Goal: Information Seeking & Learning: Learn about a topic

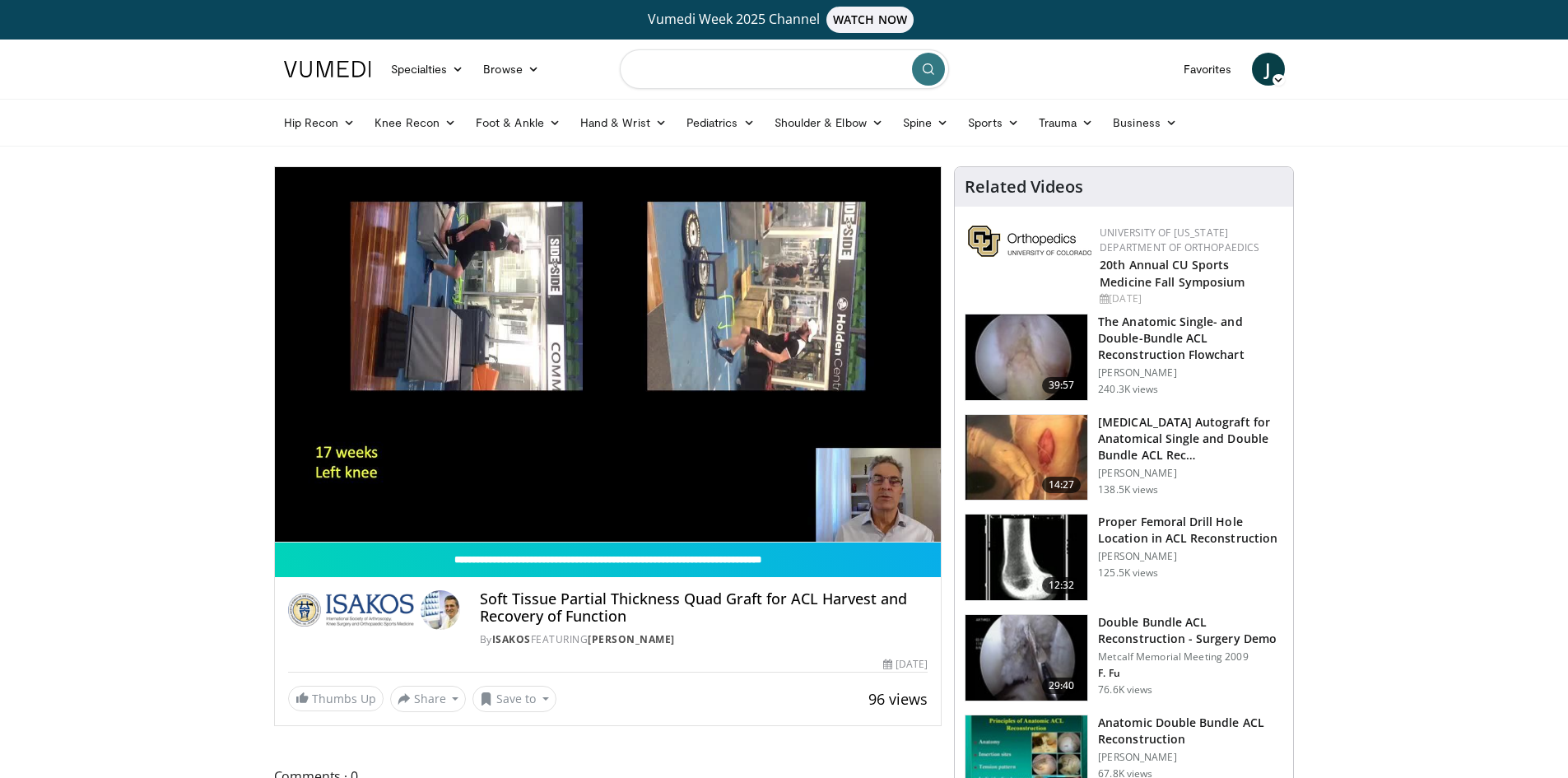
click at [732, 76] on input "Search topics, interventions" at bounding box center [783, 69] width 329 height 39
type input "**********"
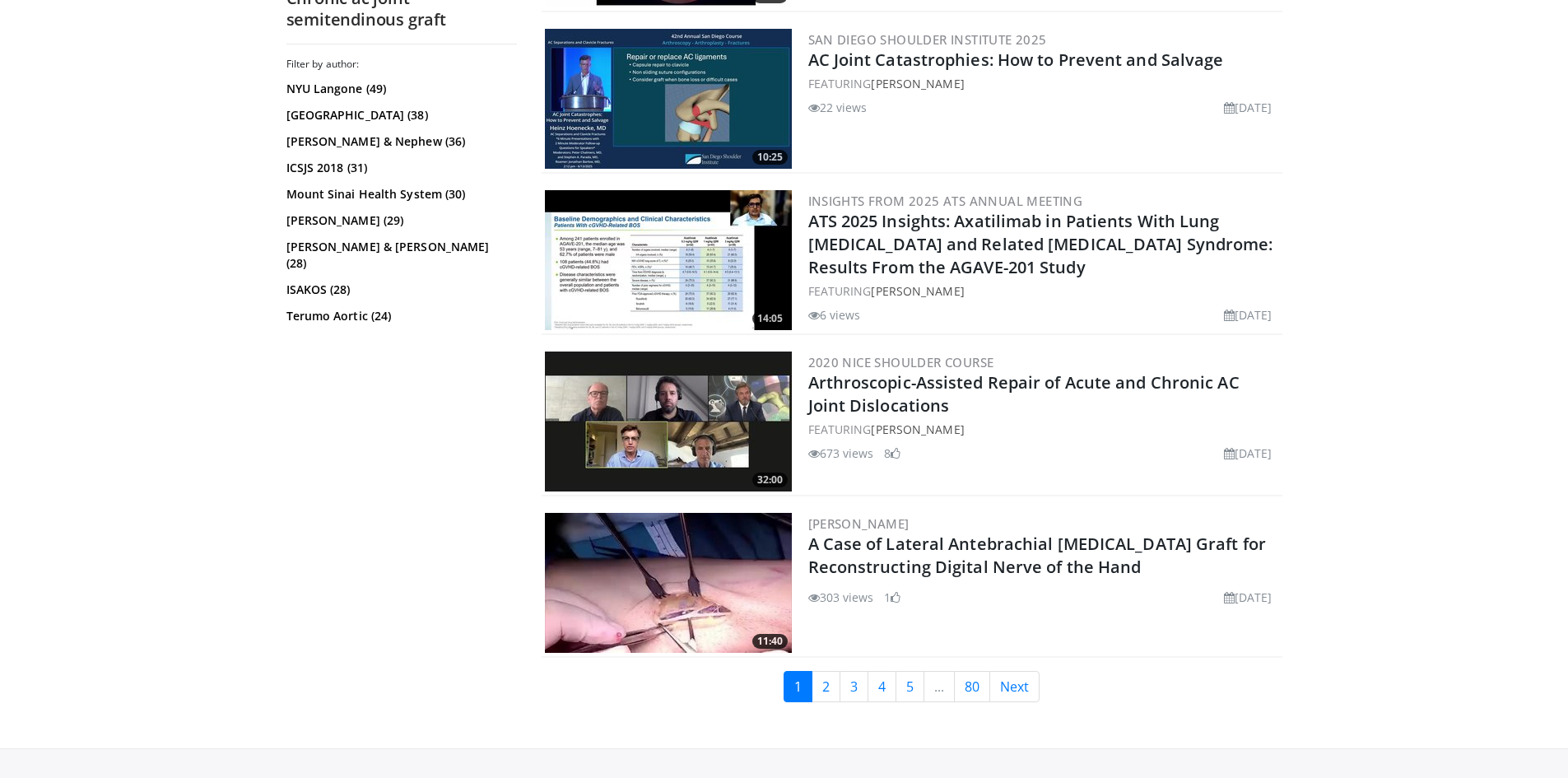
scroll to position [3862, 0]
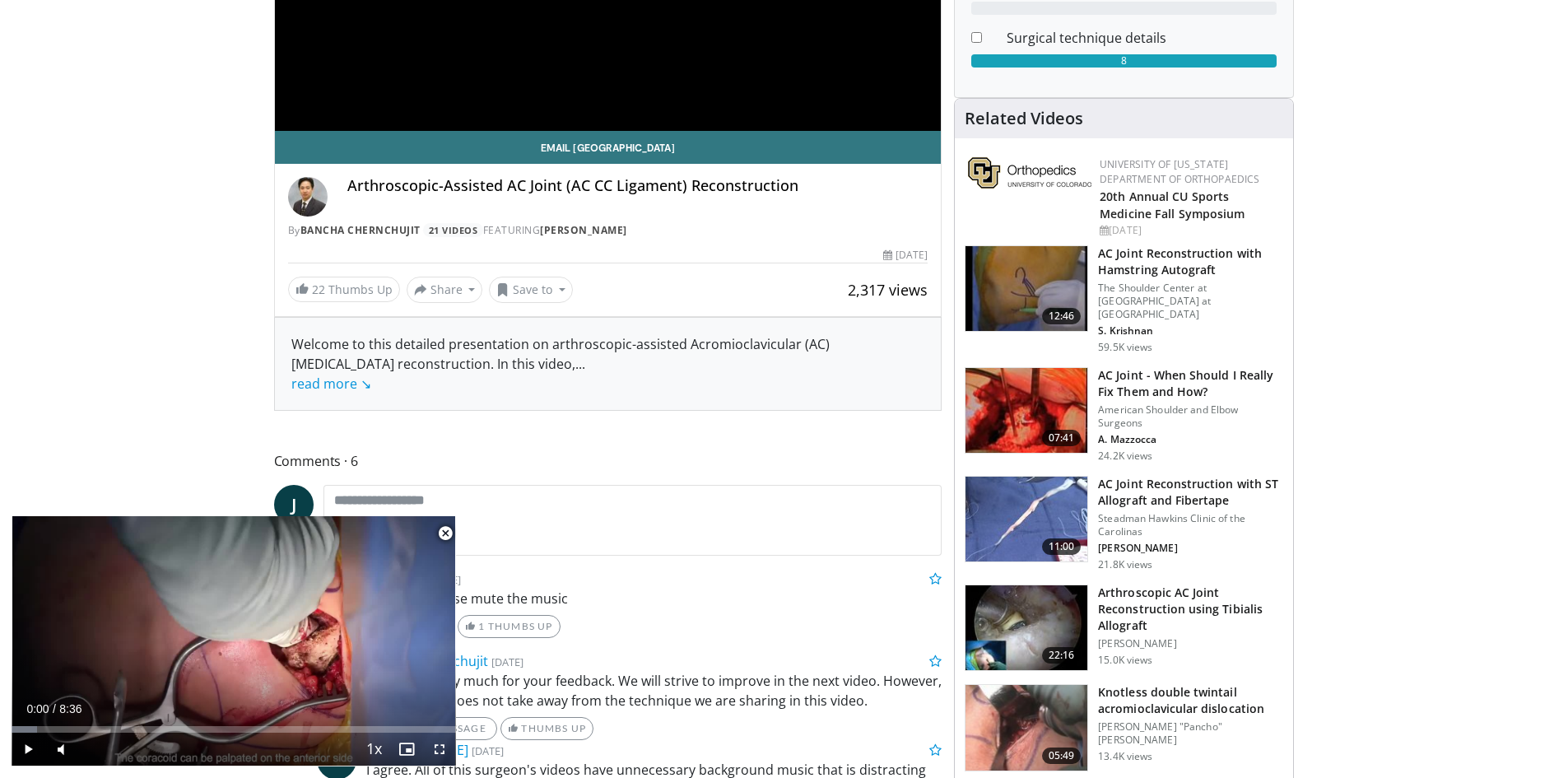
scroll to position [493, 0]
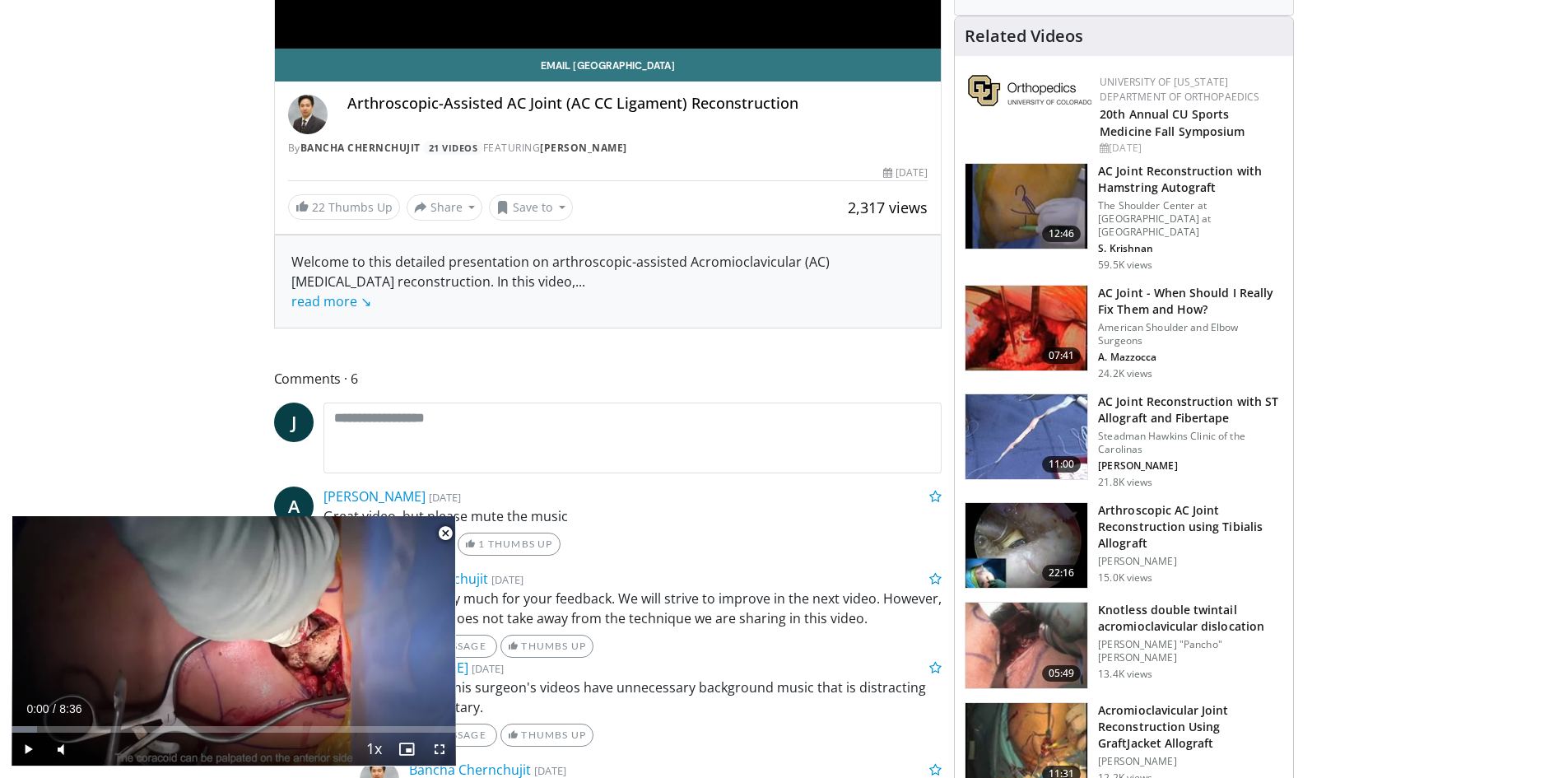
click at [442, 524] on span "Video Player" at bounding box center [445, 534] width 33 height 33
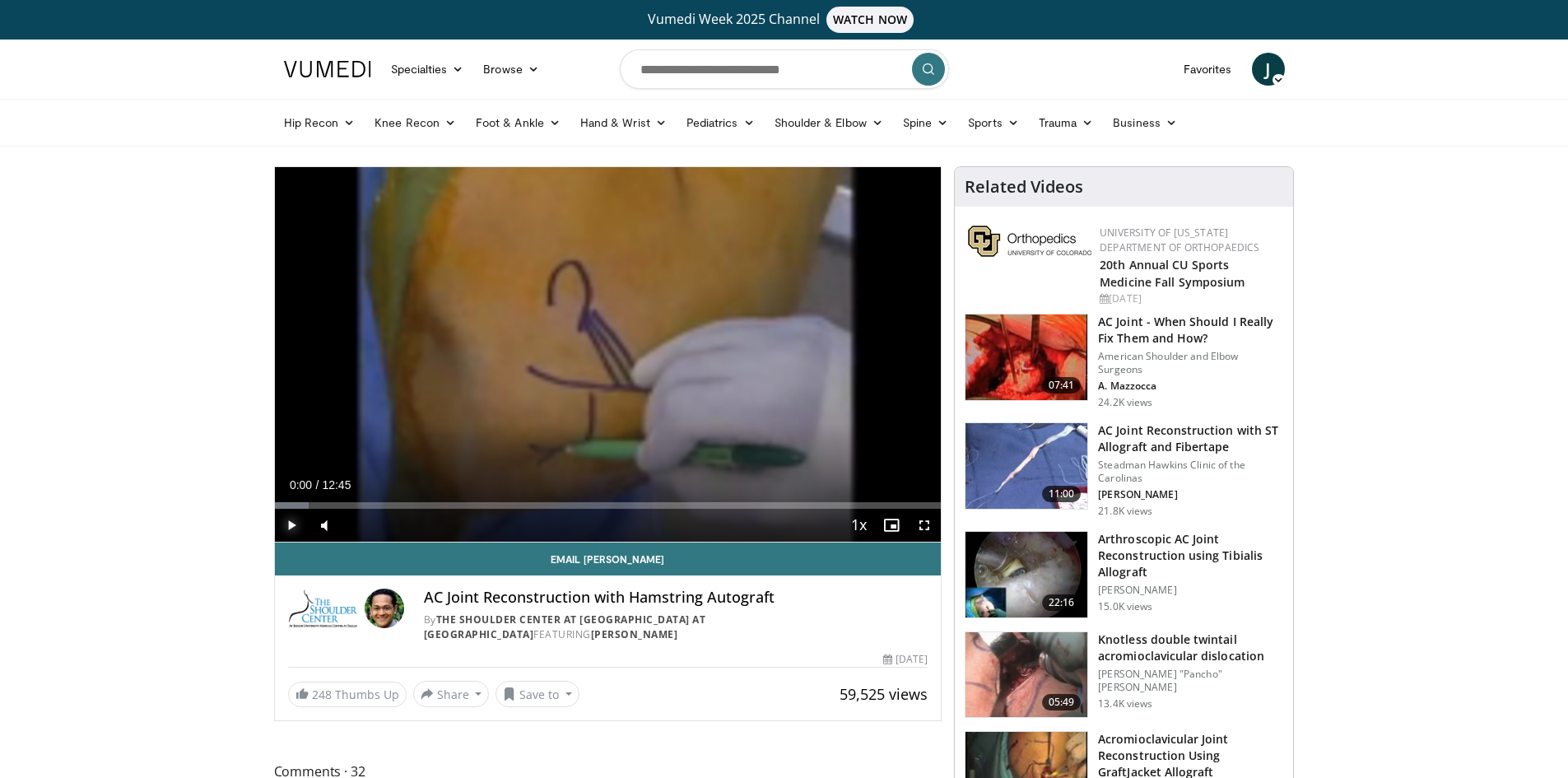
click at [287, 528] on span "Video Player" at bounding box center [291, 525] width 33 height 33
drag, startPoint x: 361, startPoint y: 523, endPoint x: 413, endPoint y: 528, distance: 52.2
click at [413, 528] on div "Mute 100%" at bounding box center [365, 525] width 115 height 33
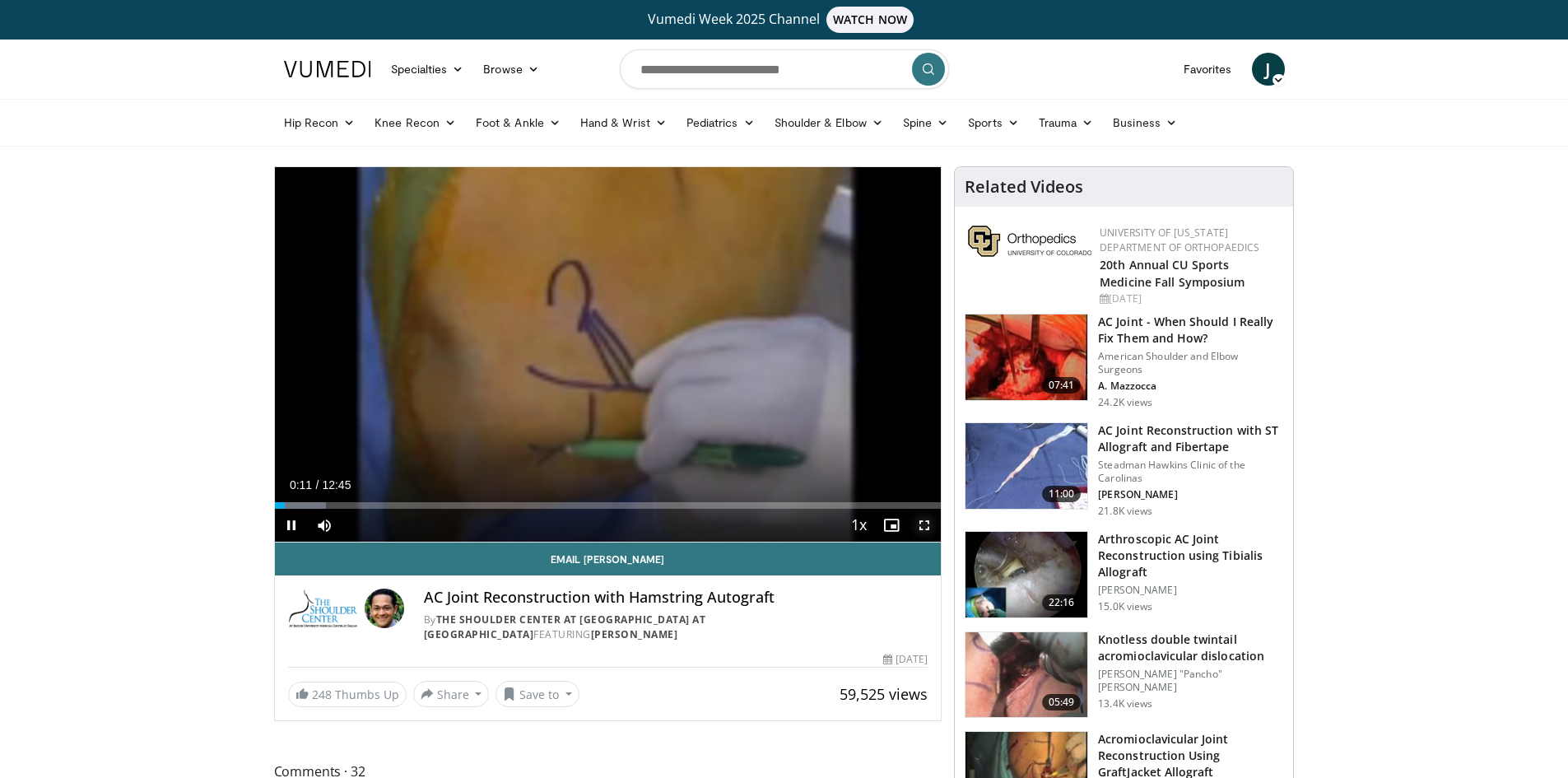
click at [922, 523] on span "Video Player" at bounding box center [924, 525] width 33 height 33
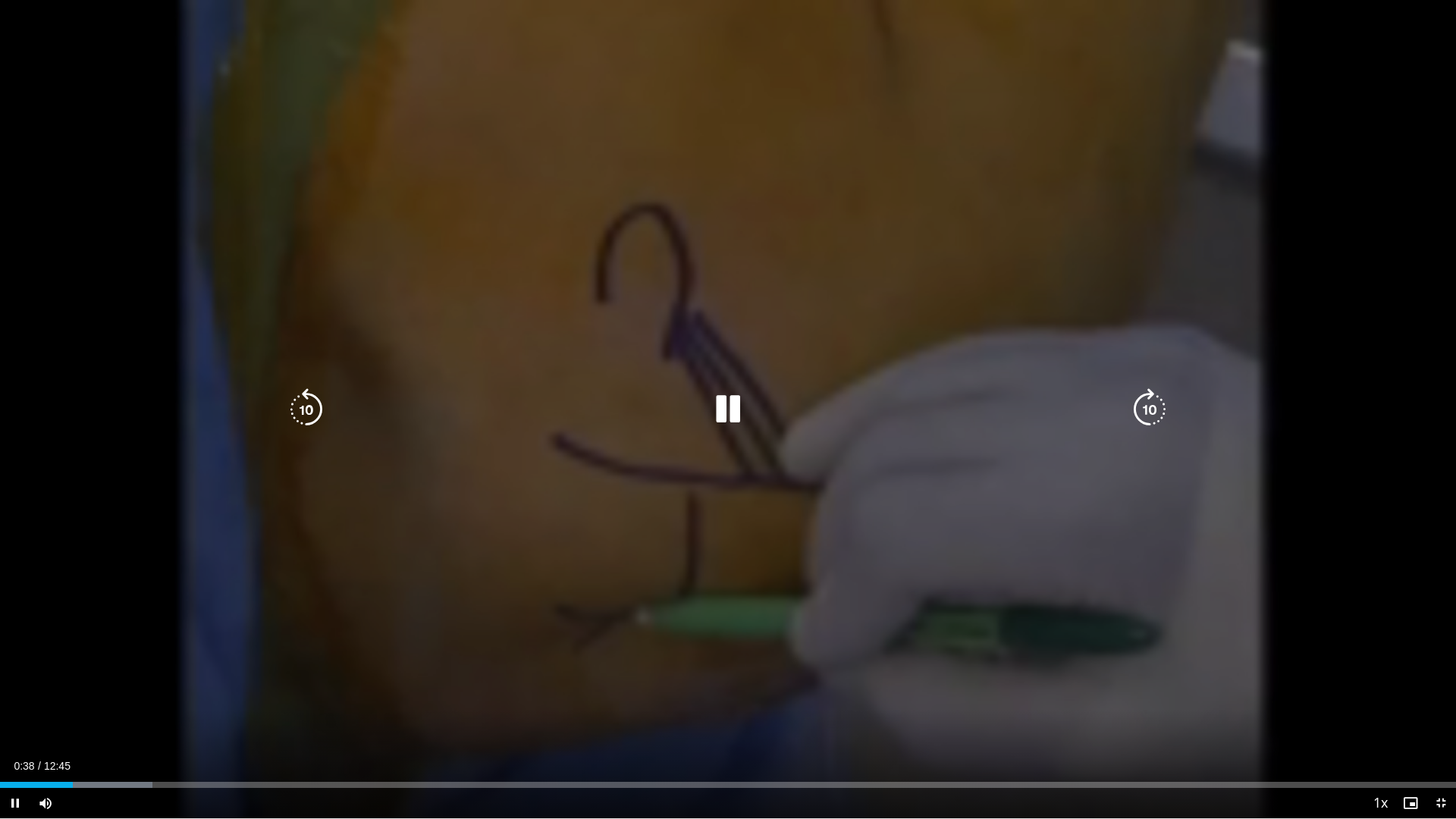
click at [726, 411] on icon "Video Player" at bounding box center [728, 409] width 43 height 42
click at [730, 416] on icon "Video Player" at bounding box center [728, 409] width 43 height 42
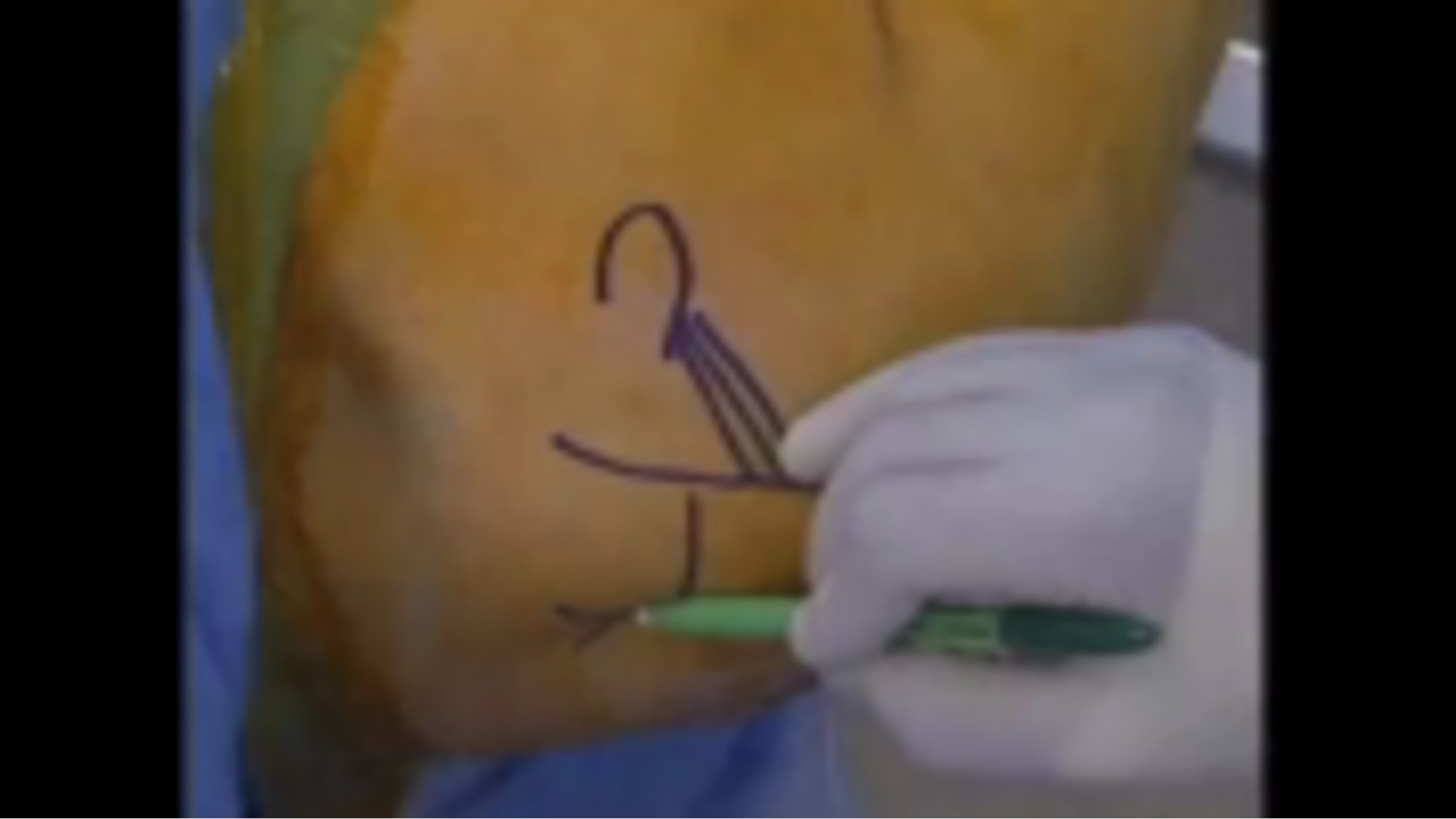
click at [729, 411] on div "10 seconds Tap to unmute" at bounding box center [728, 409] width 1456 height 818
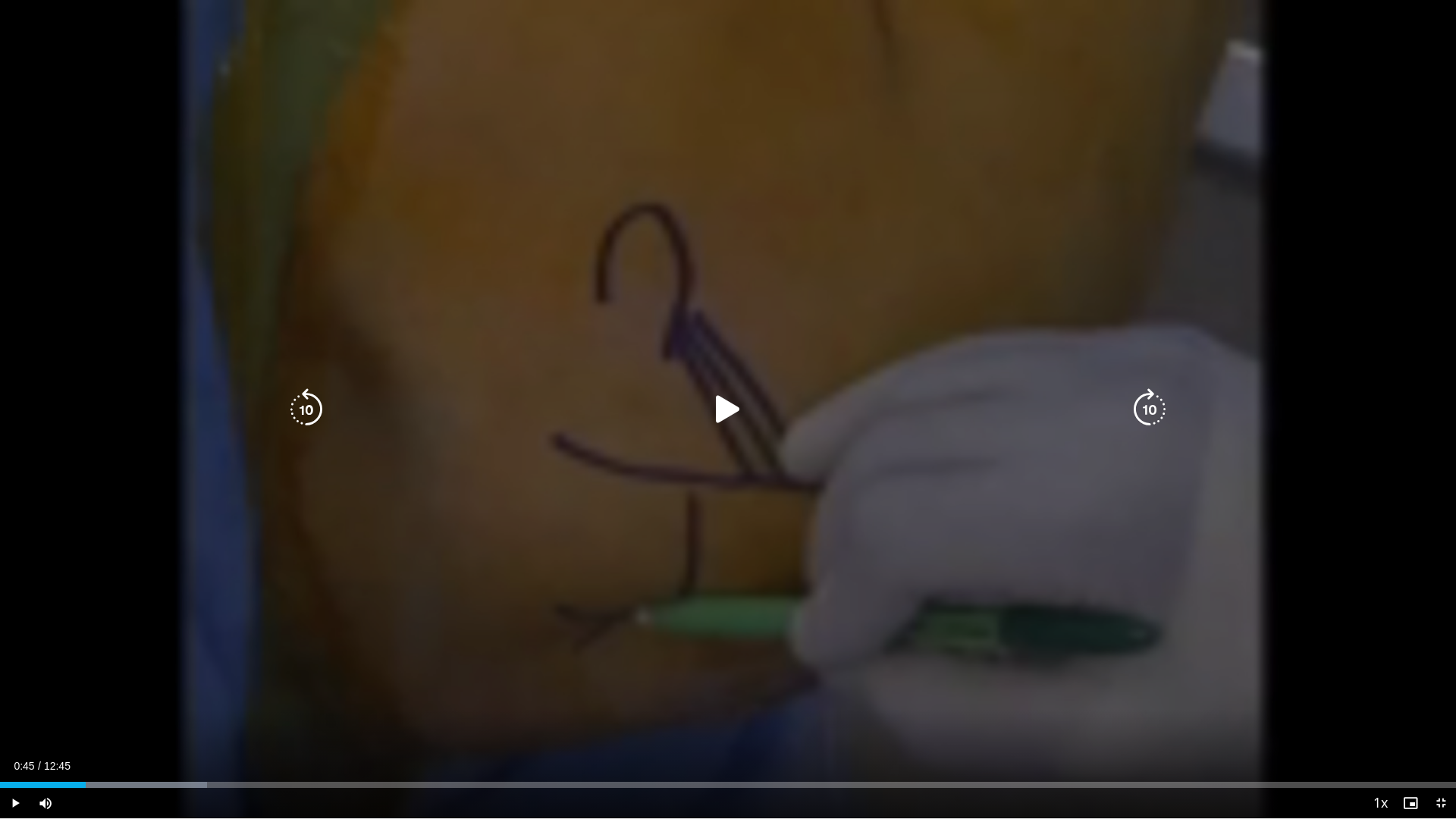
click at [723, 400] on icon "Video Player" at bounding box center [728, 409] width 43 height 42
click at [725, 407] on icon "Video Player" at bounding box center [728, 409] width 43 height 42
click at [735, 412] on icon "Video Player" at bounding box center [728, 409] width 43 height 42
click at [714, 408] on icon "Video Player" at bounding box center [728, 409] width 43 height 42
click at [718, 414] on icon "Video Player" at bounding box center [728, 409] width 43 height 42
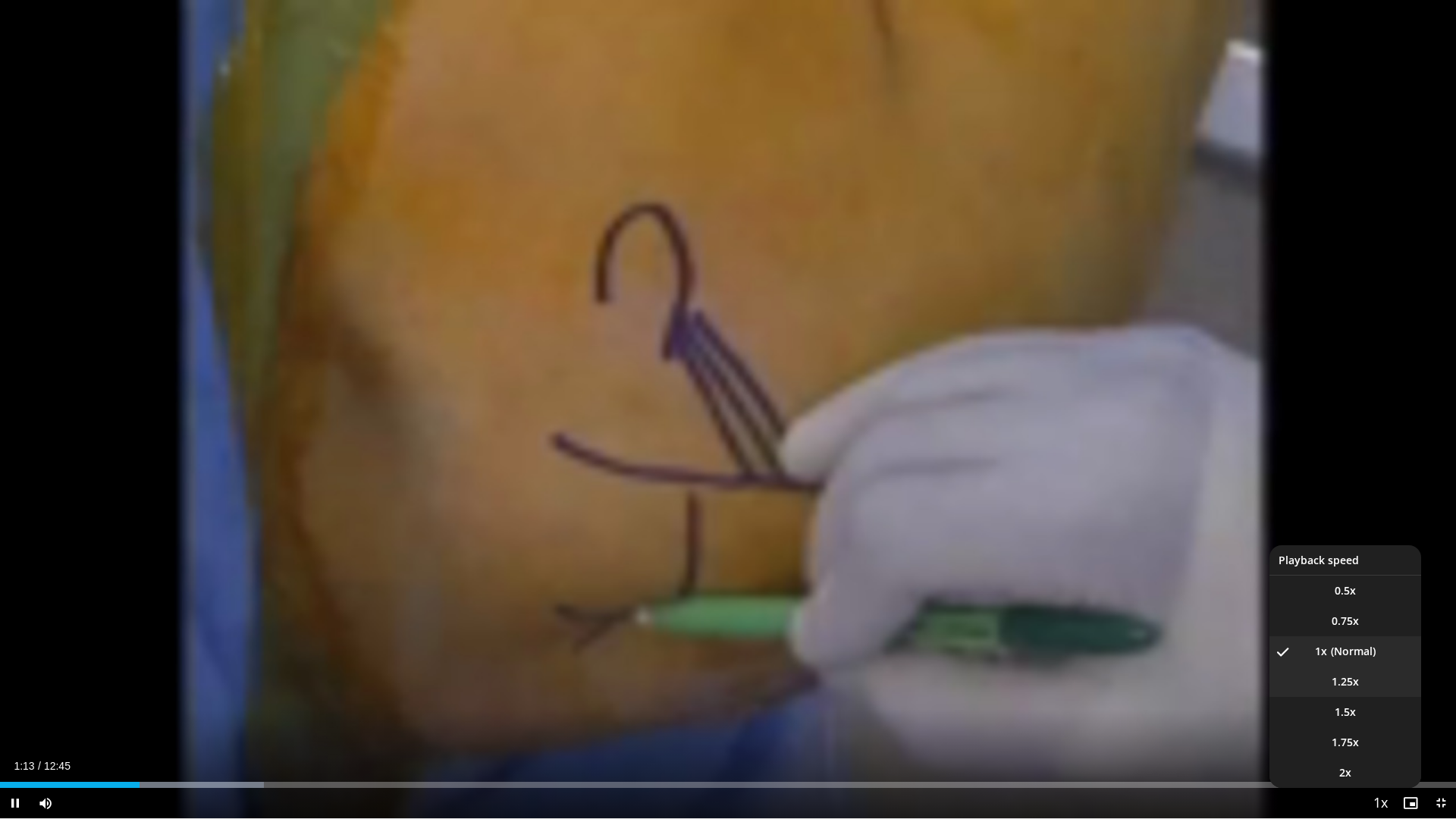
click at [1345, 686] on span "1.25x" at bounding box center [1346, 682] width 27 height 15
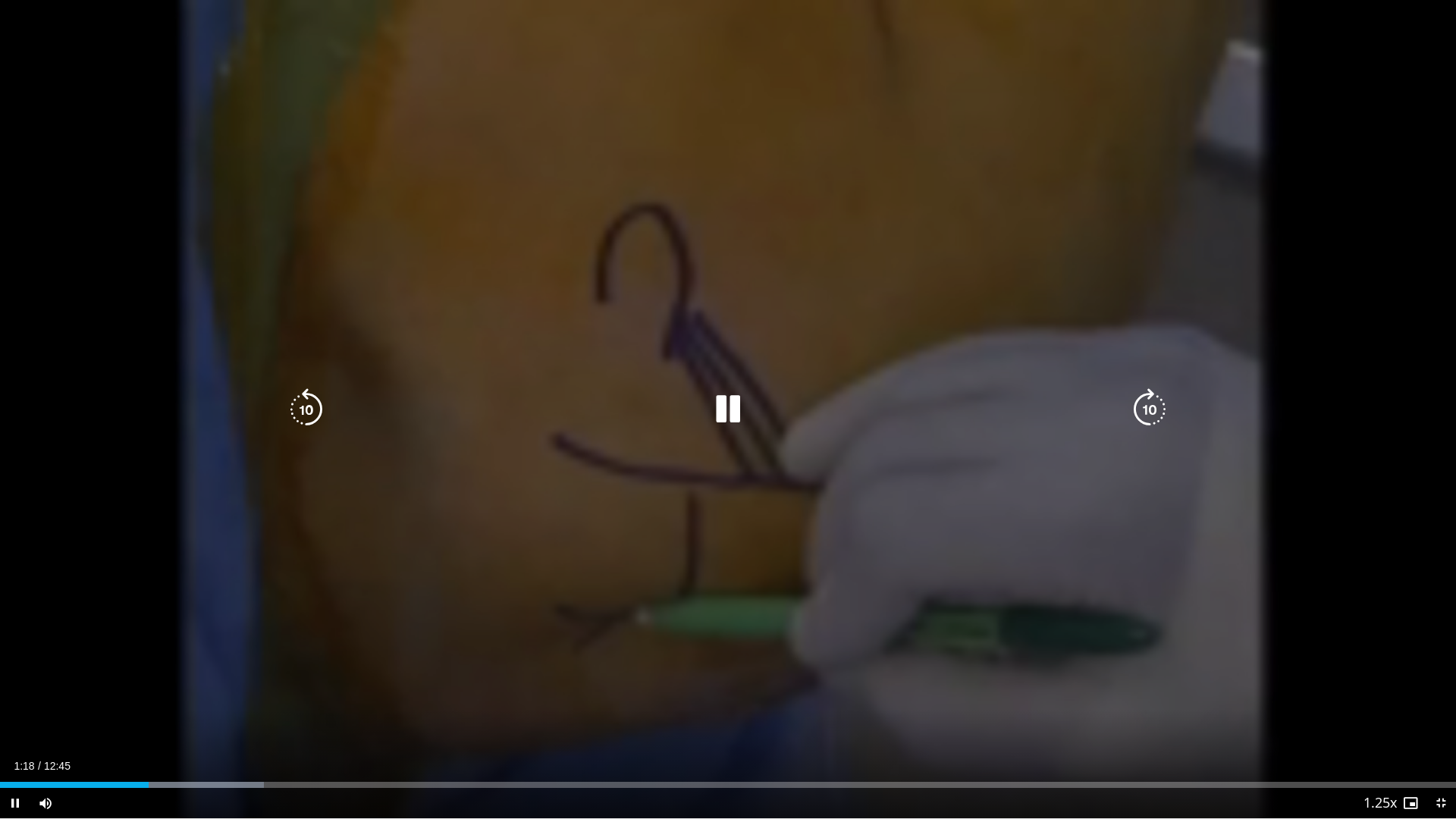
click at [1369, 420] on div "10 seconds Tap to unmute" at bounding box center [728, 409] width 1456 height 818
click at [1366, 431] on div "10 seconds Tap to unmute" at bounding box center [728, 409] width 1456 height 818
click at [1134, 607] on div "10 seconds Tap to unmute" at bounding box center [728, 409] width 1456 height 818
click at [1134, 607] on div "10 seconds Tap to unmute" at bounding box center [728, 409] width 1456 height 818
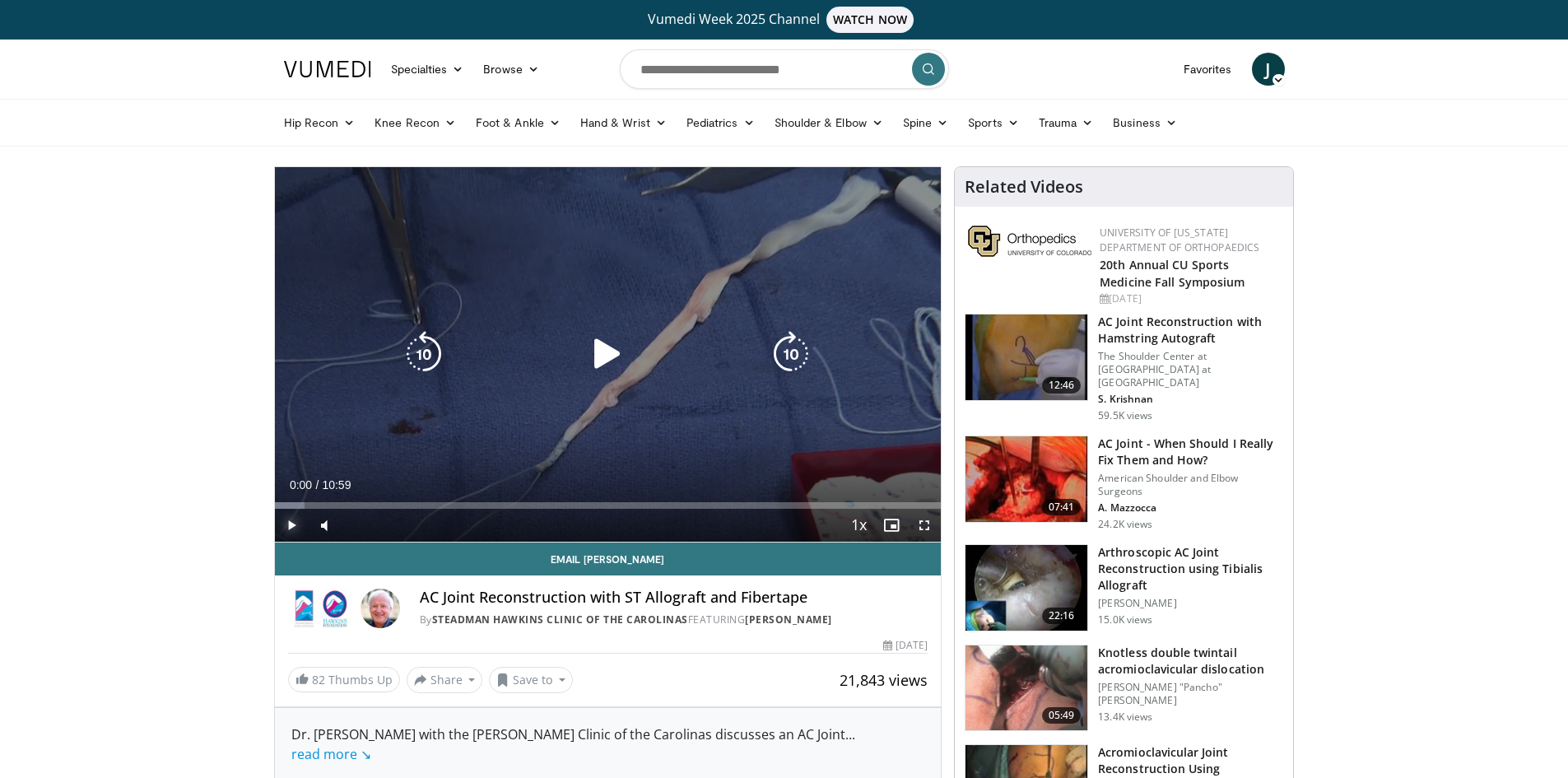
drag, startPoint x: 287, startPoint y: 522, endPoint x: 322, endPoint y: 515, distance: 35.7
click at [289, 520] on span "Video Player" at bounding box center [291, 525] width 33 height 33
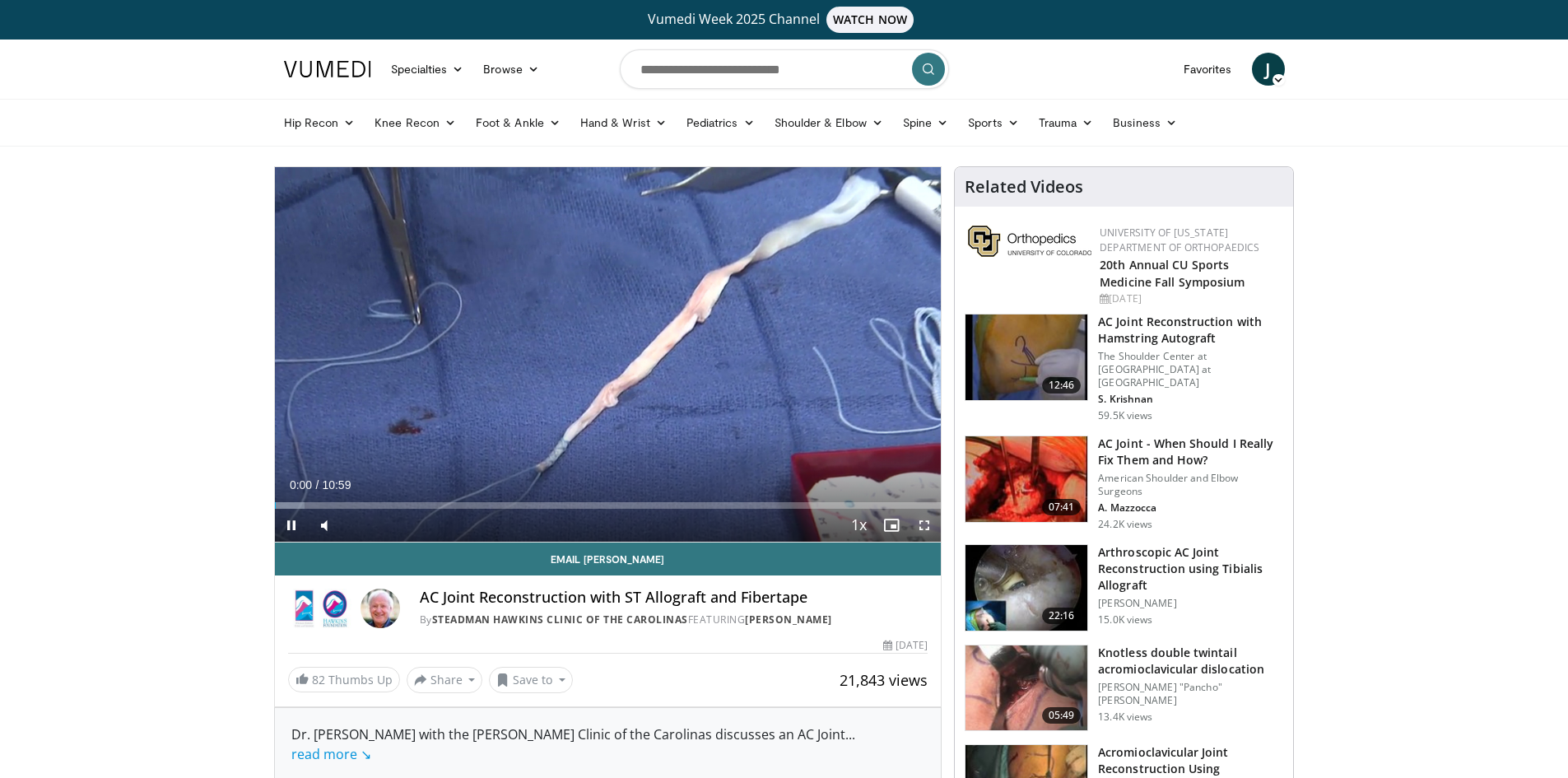
click at [920, 518] on span "Video Player" at bounding box center [924, 525] width 33 height 33
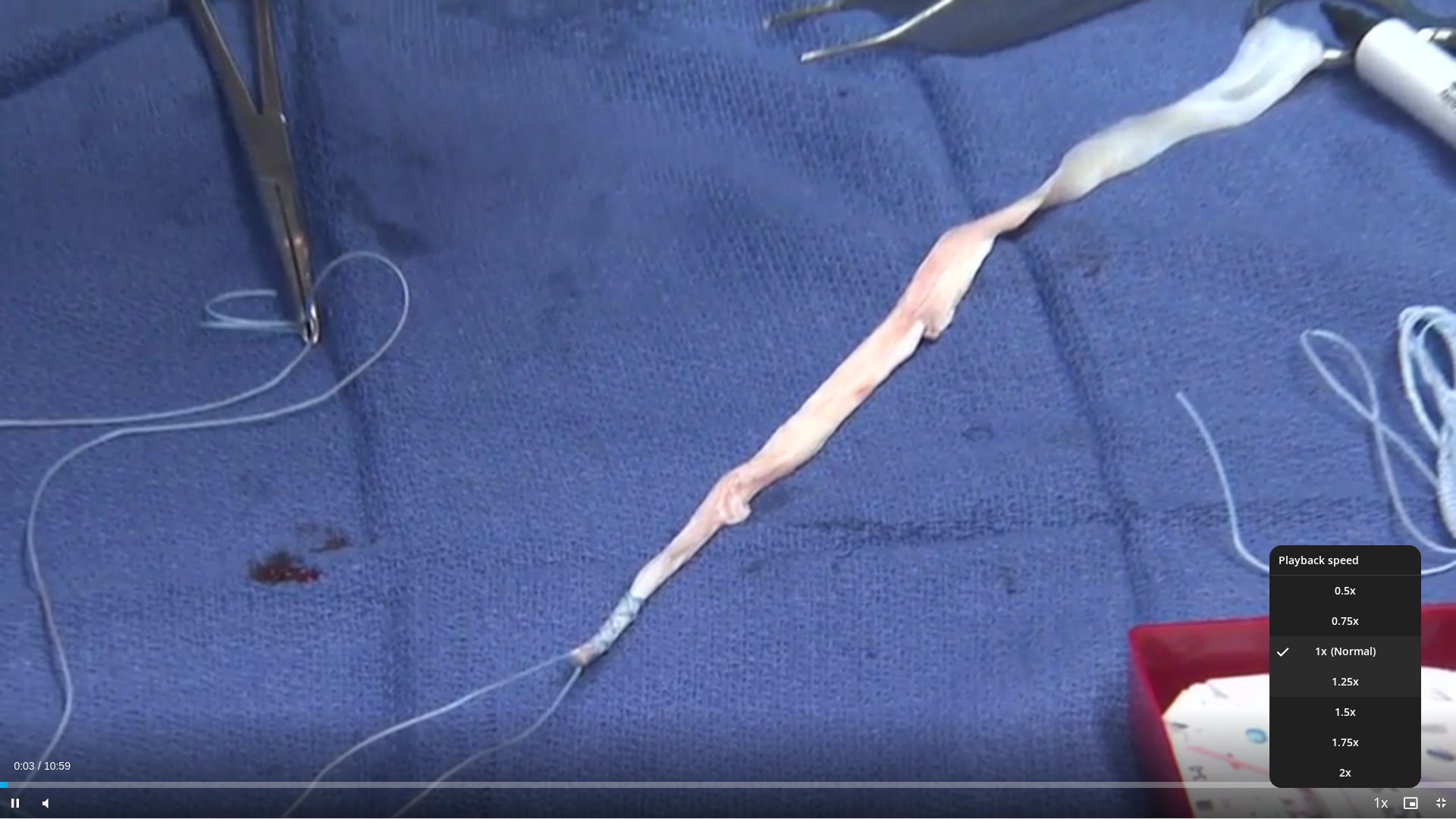
click at [1341, 682] on span "1.25x" at bounding box center [1346, 682] width 27 height 15
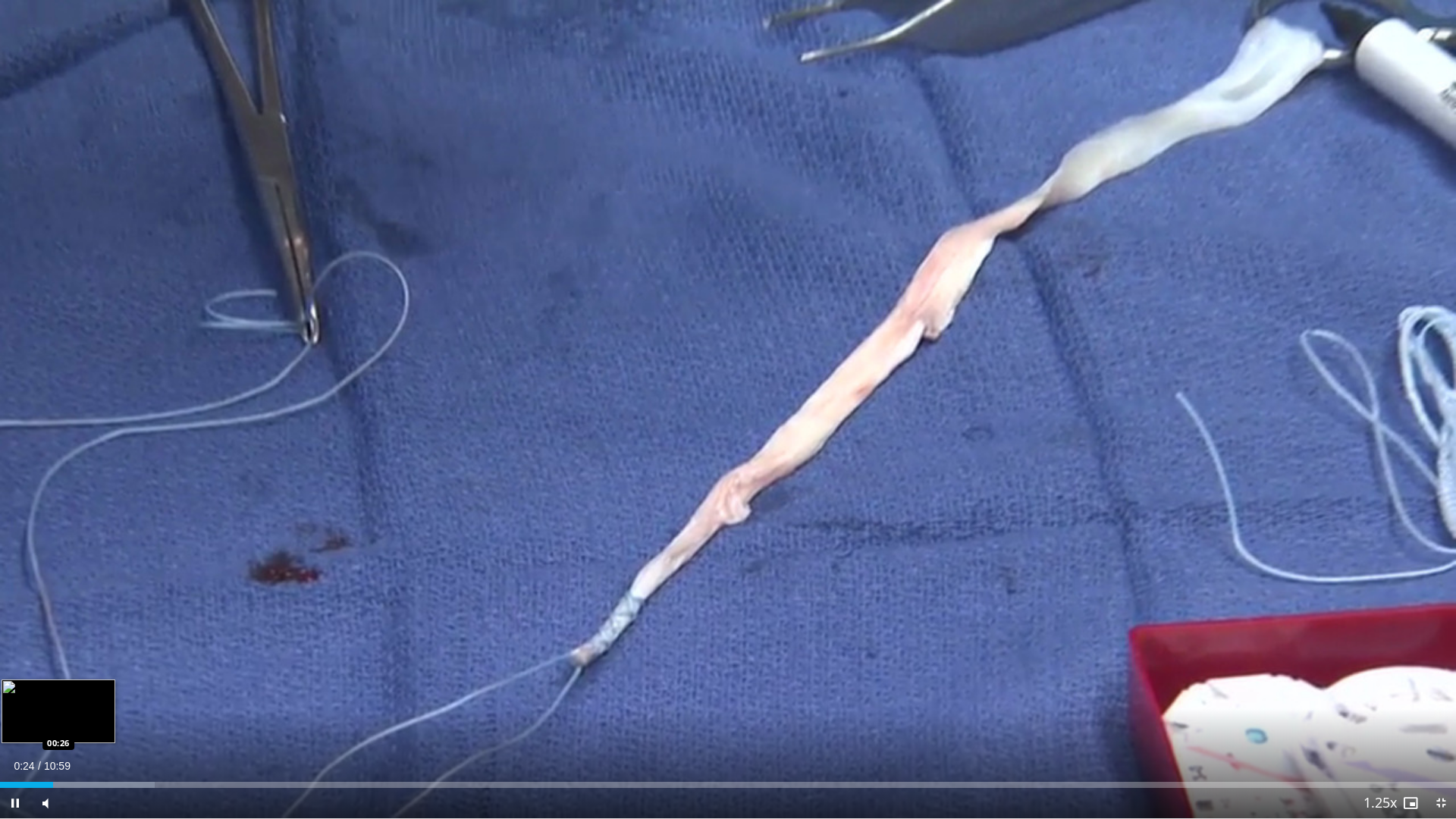
click at [61, 716] on div "Loaded : 10.62% 00:24 00:26" at bounding box center [728, 785] width 1456 height 6
click at [73, 716] on div "Progress Bar" at bounding box center [88, 785] width 176 height 6
click at [6, 716] on span "Video Player" at bounding box center [15, 803] width 31 height 31
click at [16, 716] on span "Video Player" at bounding box center [15, 803] width 31 height 31
